Goal: Task Accomplishment & Management: Use online tool/utility

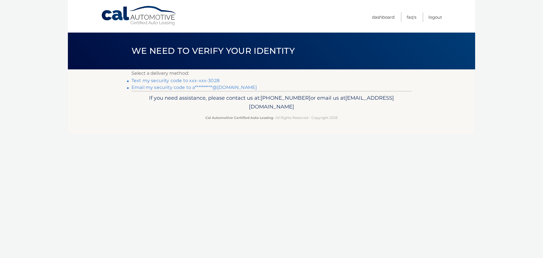
click at [170, 80] on link "Text my security code to xxx-xxx-3028" at bounding box center [176, 80] width 88 height 5
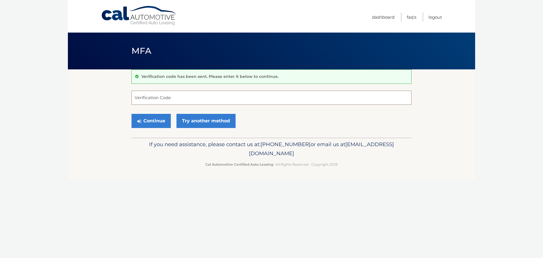
click at [169, 95] on input "Verification Code" at bounding box center [272, 98] width 280 height 14
click at [201, 106] on form "Verification Code Continue Try another method" at bounding box center [272, 111] width 280 height 40
click at [201, 103] on input "Verification Code" at bounding box center [272, 98] width 280 height 14
click at [208, 117] on link "Try another method" at bounding box center [205, 121] width 59 height 14
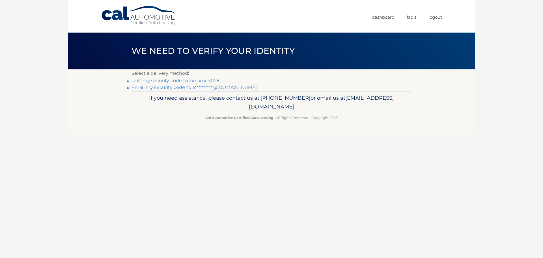
click at [206, 87] on link "**********" at bounding box center [194, 87] width 125 height 5
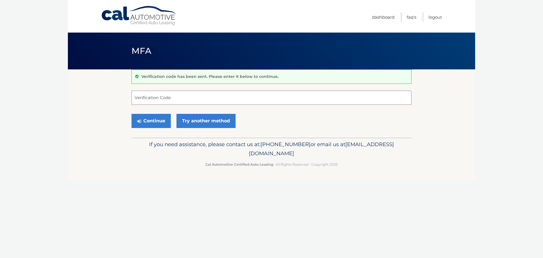
click at [192, 98] on input "Verification Code" at bounding box center [272, 98] width 280 height 14
click at [160, 92] on div "Verification code has been sent. Please enter it below to continue. Verificatio…" at bounding box center [272, 103] width 280 height 68
drag, startPoint x: 35, startPoint y: 118, endPoint x: 60, endPoint y: 116, distance: 25.2
click at [42, 117] on body "Cal Automotive Menu Dashboard FAQ's Logout MFA" at bounding box center [271, 129] width 543 height 258
click at [167, 99] on input "Verification Code" at bounding box center [272, 98] width 280 height 14
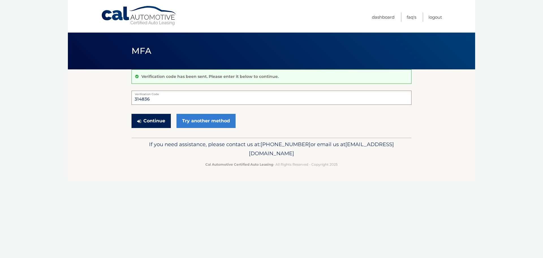
type input "314836"
click at [159, 119] on button "Continue" at bounding box center [151, 121] width 39 height 14
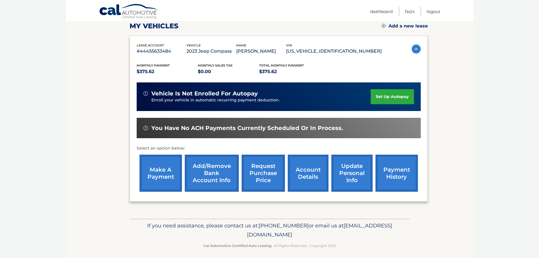
scroll to position [85, 0]
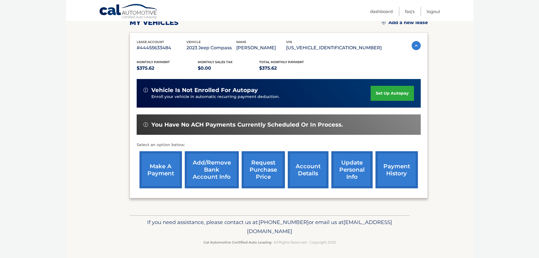
click at [158, 176] on link "make a payment" at bounding box center [160, 169] width 42 height 37
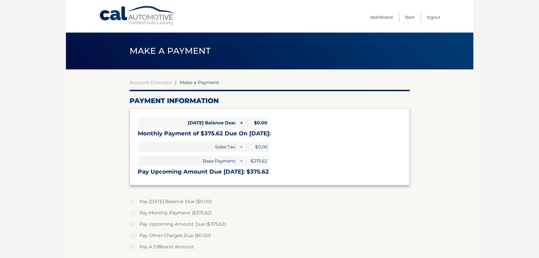
select select "YjAzYWE4NDQtMWI0Mi00MDliLTliMjctNjY0OGUzNjQ5NmY4"
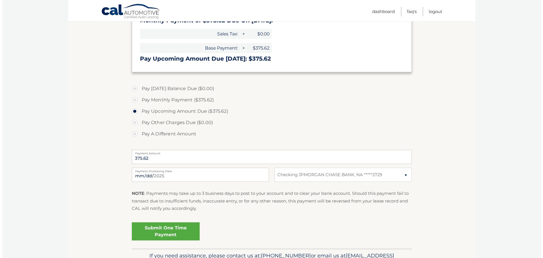
scroll to position [113, 0]
click at [176, 225] on link "Submit One Time Payment" at bounding box center [164, 231] width 68 height 18
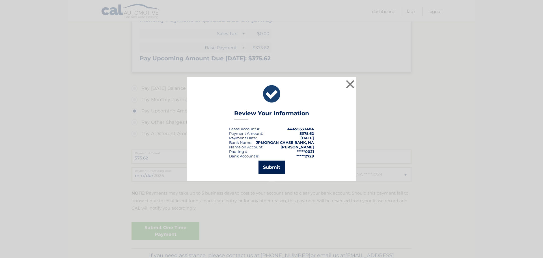
click at [270, 168] on button "Submit" at bounding box center [272, 167] width 26 height 14
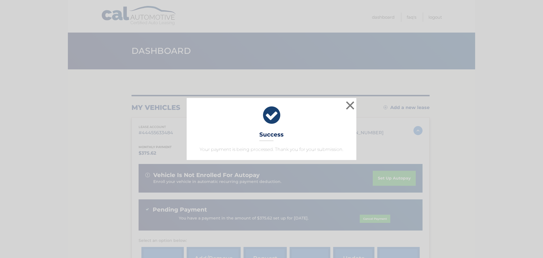
click at [357, 104] on div "× Success Your payment is being processed. Thank you for your submission." at bounding box center [271, 129] width 539 height 62
